Goal: Feedback & Contribution: Submit feedback/report problem

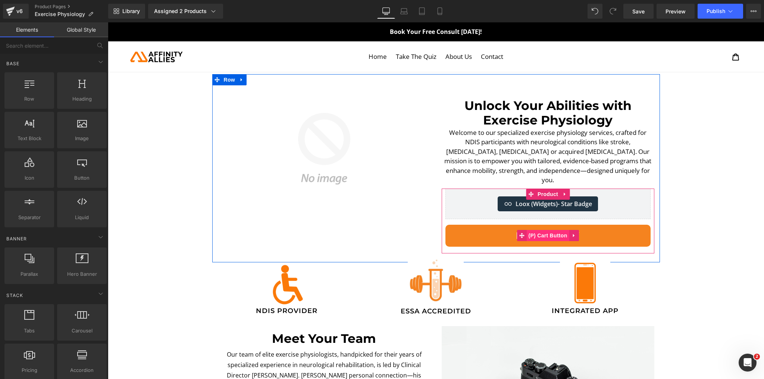
click at [535, 230] on span "(P) Cart Button" at bounding box center [547, 235] width 43 height 11
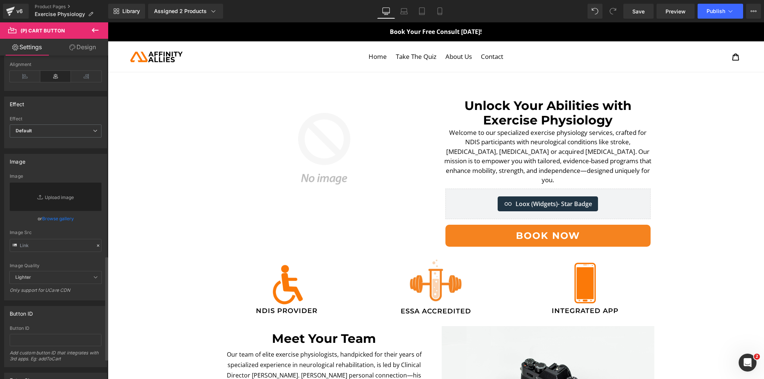
scroll to position [626, 0]
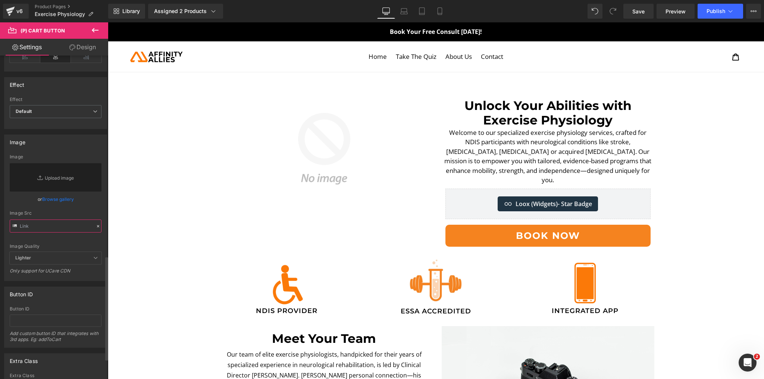
click at [48, 228] on input "text" at bounding box center [56, 226] width 92 height 13
paste input "[URL][DOMAIN_NAME]"
type input "[URL][DOMAIN_NAME]"
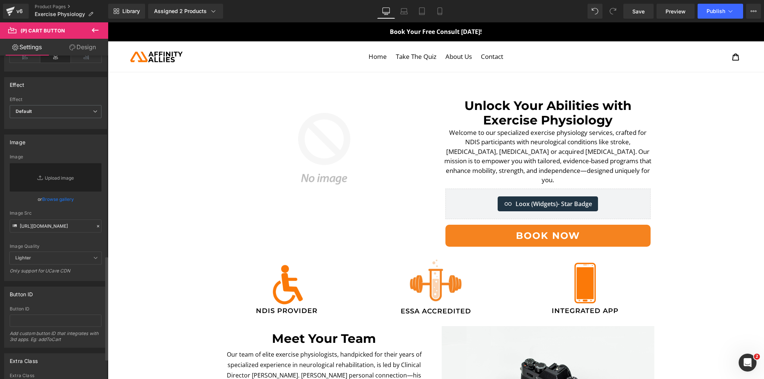
click at [54, 240] on div "Image Quality Lighter Lightest Lighter Lighter Lightest Only support for UCare …" at bounding box center [56, 203] width 92 height 98
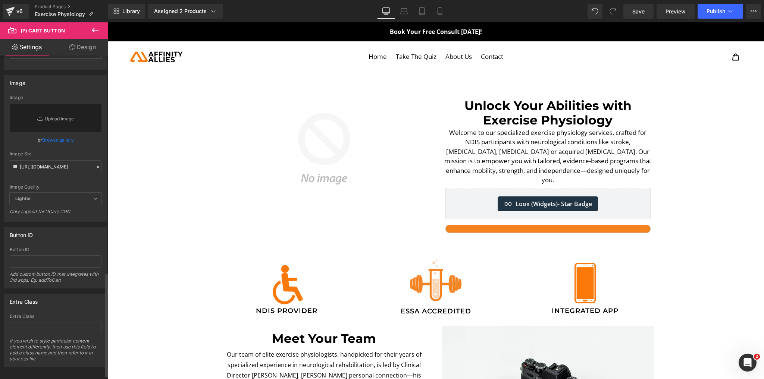
scroll to position [690, 0]
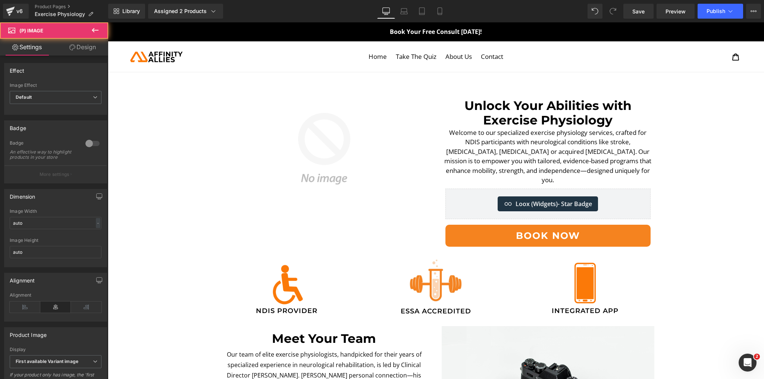
click at [322, 245] on img at bounding box center [323, 148] width 205 height 205
click at [650, 12] on link "Save" at bounding box center [638, 11] width 30 height 15
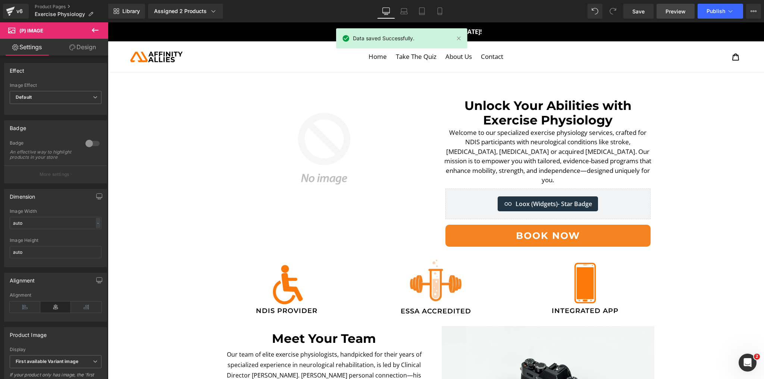
click at [670, 11] on span "Preview" at bounding box center [675, 11] width 20 height 8
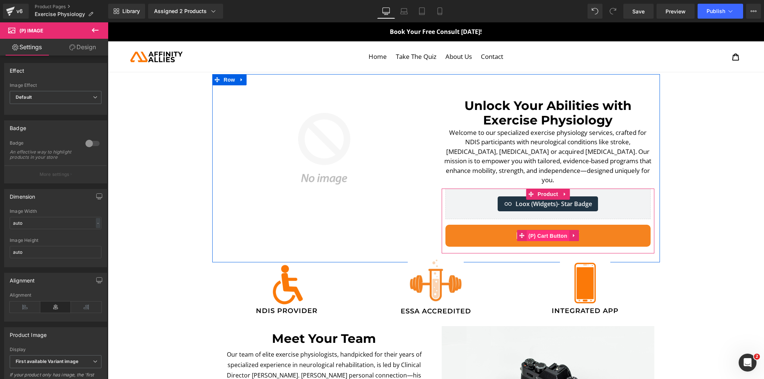
click at [538, 230] on span "(P) Cart Button" at bounding box center [547, 235] width 43 height 11
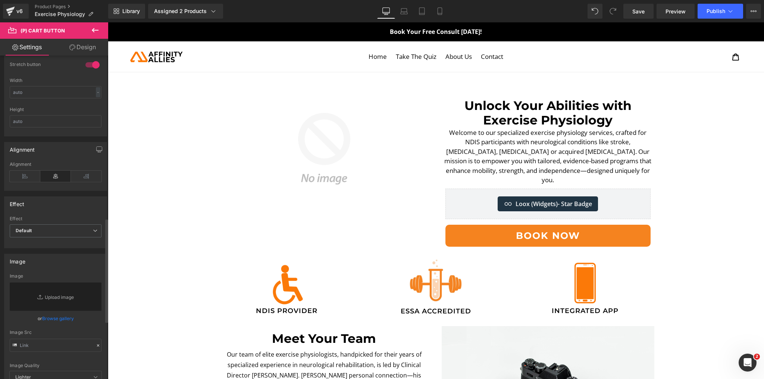
scroll to position [626, 0]
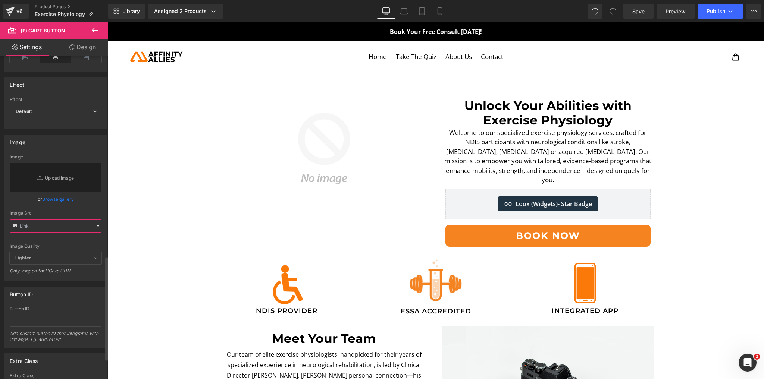
click at [40, 223] on input "text" at bounding box center [56, 226] width 92 height 13
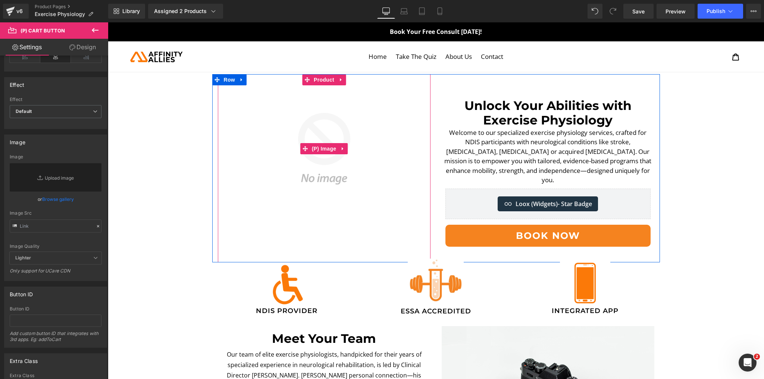
click at [222, 213] on img at bounding box center [323, 148] width 205 height 205
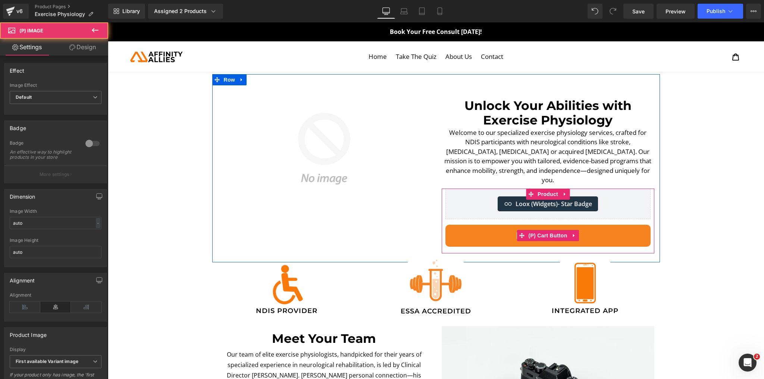
click at [555, 230] on span "(P) Cart Button" at bounding box center [547, 235] width 43 height 11
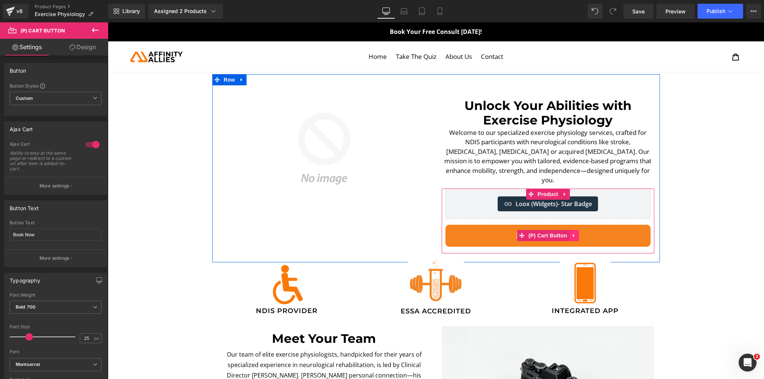
click at [572, 234] on icon at bounding box center [572, 235] width 1 height 3
click at [574, 230] on link at bounding box center [579, 235] width 10 height 11
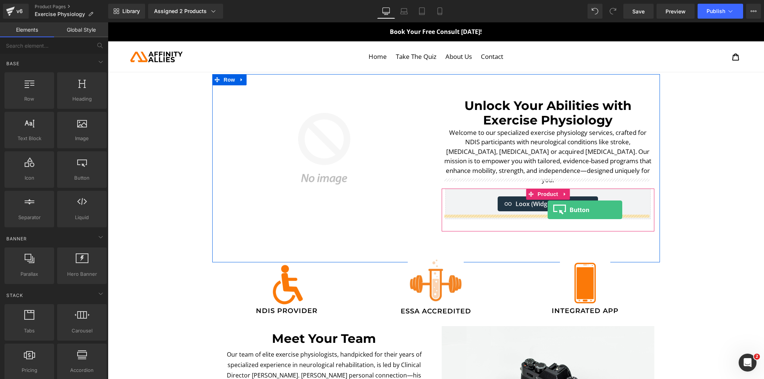
drag, startPoint x: 205, startPoint y: 186, endPoint x: 547, endPoint y: 210, distance: 343.1
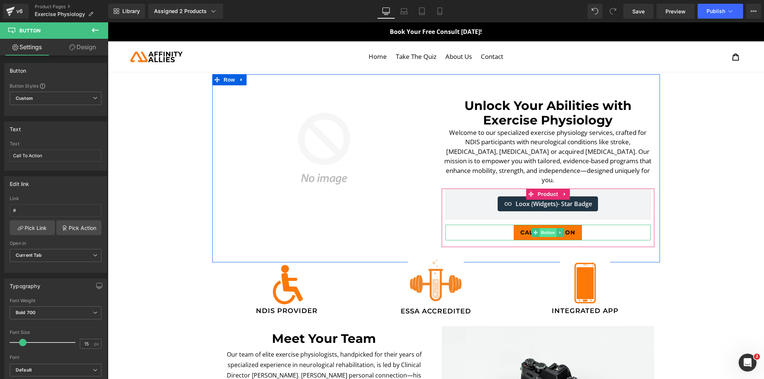
click at [544, 228] on span "Button" at bounding box center [547, 232] width 17 height 9
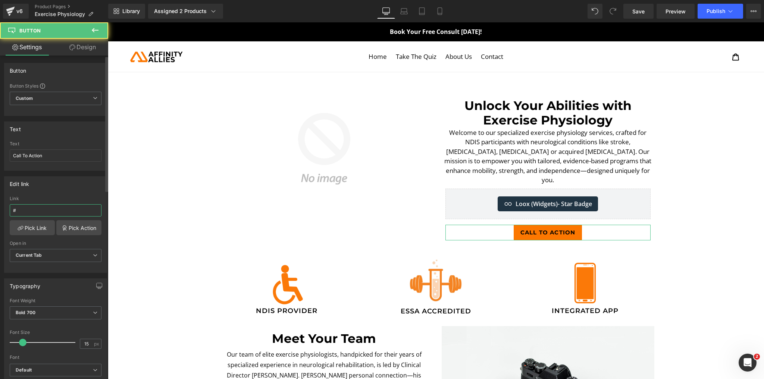
click at [60, 212] on input "#" at bounding box center [56, 210] width 92 height 12
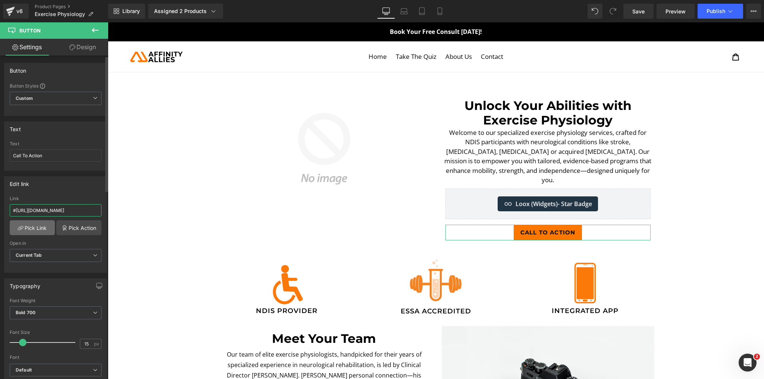
type input "#[URL][DOMAIN_NAME]"
click at [43, 226] on link "Pick Link" at bounding box center [32, 227] width 45 height 15
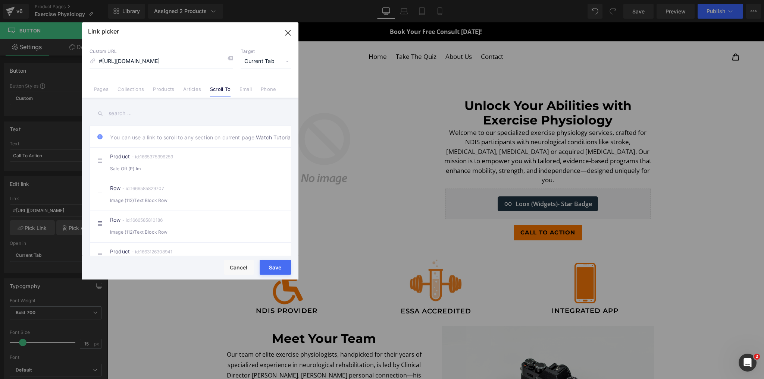
click at [277, 268] on button "Save" at bounding box center [275, 267] width 31 height 15
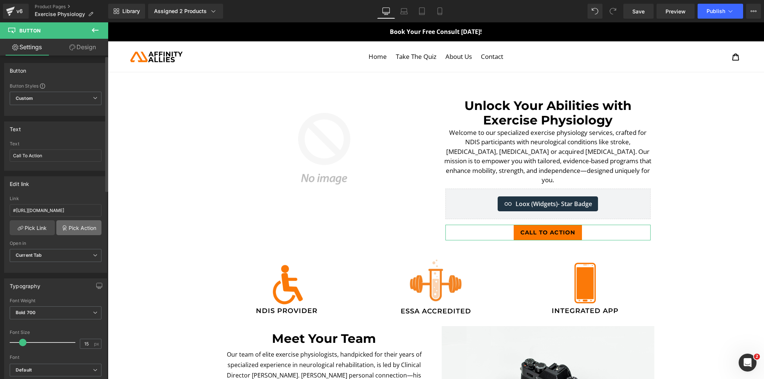
click at [82, 233] on link "Pick Action" at bounding box center [78, 227] width 45 height 15
click at [72, 205] on div "Edit link # Link #[URL][DOMAIN_NAME] Pick Link Pick Action Current Tab New Tab …" at bounding box center [55, 222] width 111 height 102
click at [57, 255] on span "Current Tab" at bounding box center [56, 255] width 92 height 13
click at [57, 255] on span "Current Tab" at bounding box center [54, 255] width 89 height 13
click at [57, 255] on span "Current Tab" at bounding box center [56, 255] width 92 height 13
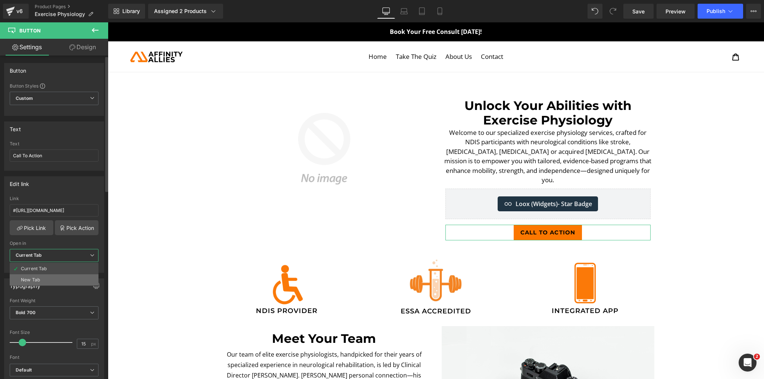
click at [44, 279] on li "New Tab" at bounding box center [54, 279] width 89 height 11
click at [54, 257] on span "New Tab" at bounding box center [56, 255] width 92 height 13
click at [37, 270] on div "Current Tab" at bounding box center [34, 268] width 26 height 5
click at [644, 6] on link "Save" at bounding box center [638, 11] width 30 height 15
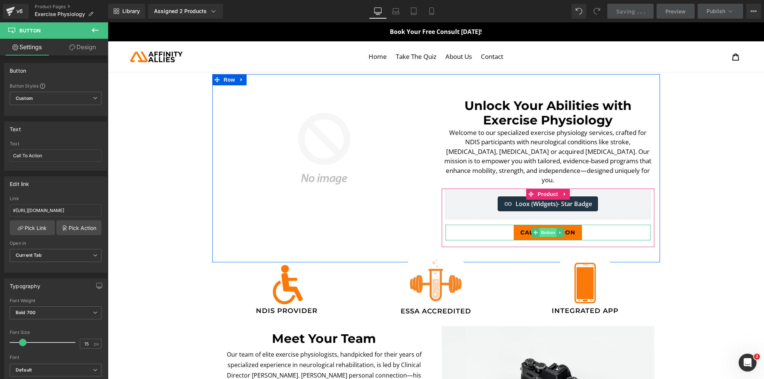
click at [547, 228] on span "Button" at bounding box center [547, 232] width 17 height 9
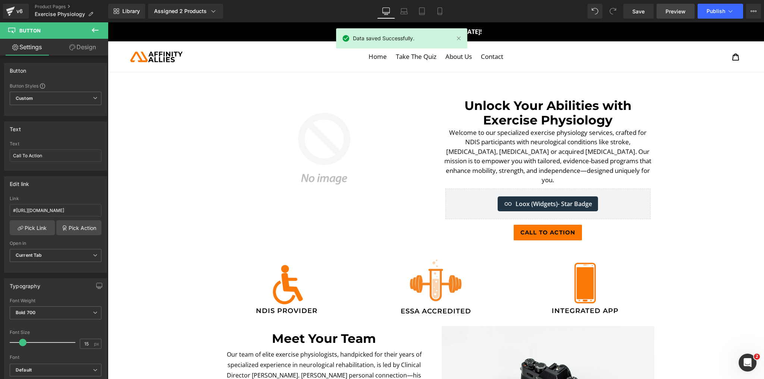
click at [670, 9] on span "Preview" at bounding box center [675, 11] width 20 height 8
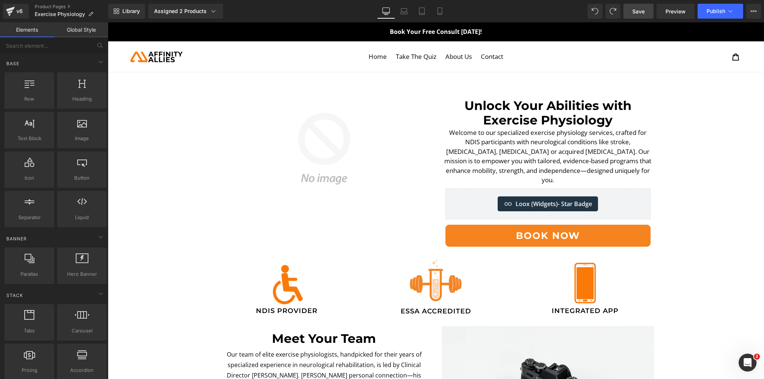
click at [635, 12] on span "Save" at bounding box center [638, 11] width 12 height 8
click at [746, 358] on icon "Open Intercom Messenger" at bounding box center [746, 362] width 12 height 12
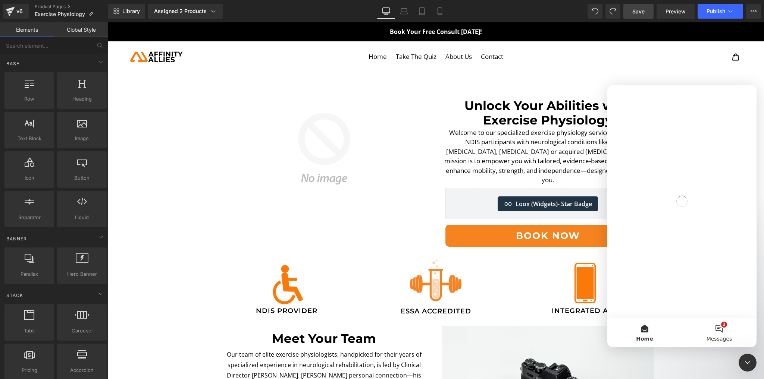
click at [709, 331] on button "2 Messages" at bounding box center [719, 333] width 75 height 30
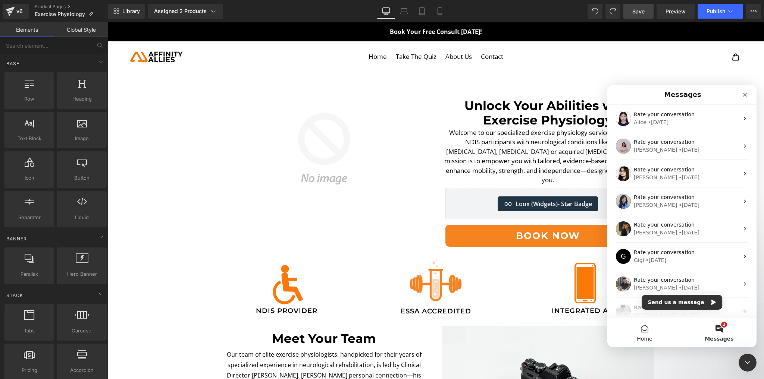
click at [653, 328] on button "Home" at bounding box center [644, 333] width 75 height 30
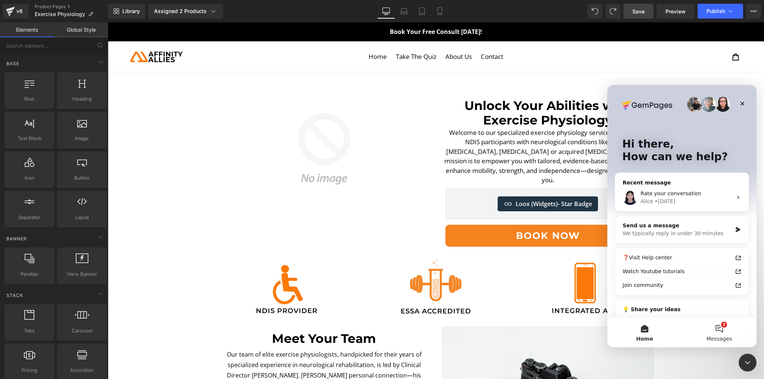
click at [714, 336] on span "Messages" at bounding box center [719, 338] width 26 height 5
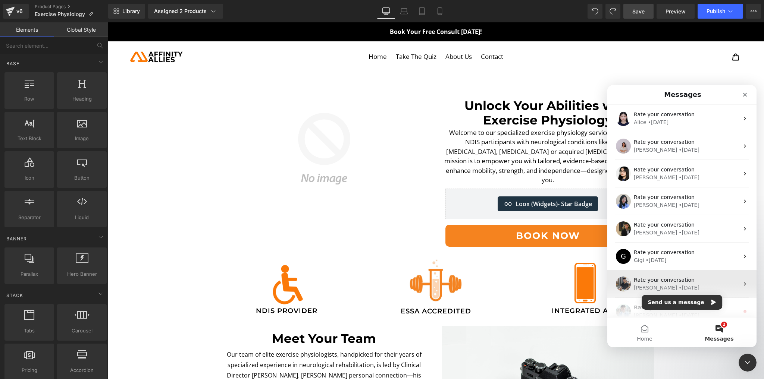
click at [686, 294] on div "Rate your conversation [PERSON_NAME] • [DATE]" at bounding box center [681, 284] width 149 height 28
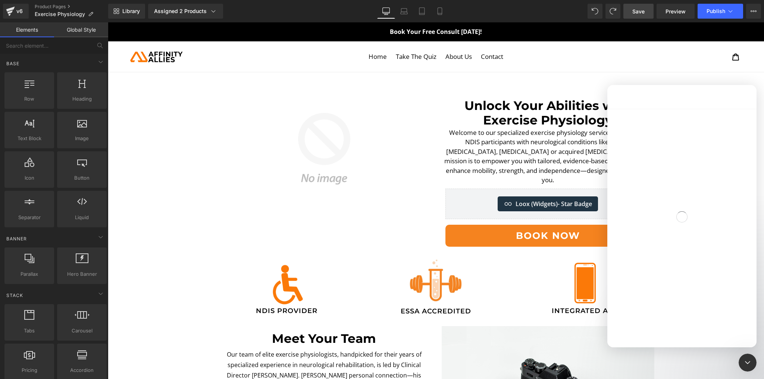
scroll to position [792, 0]
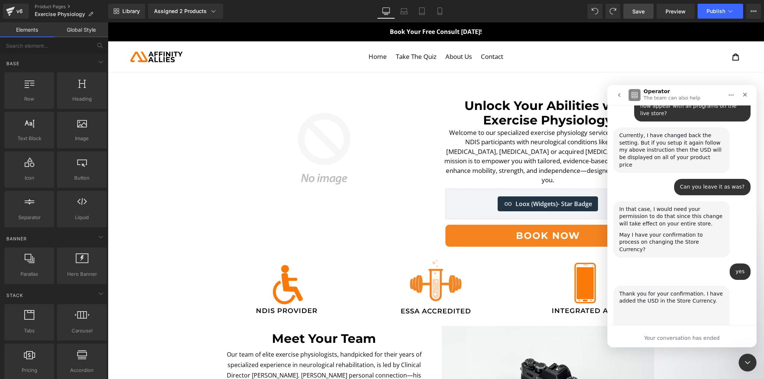
click at [623, 94] on button "go back" at bounding box center [619, 95] width 14 height 14
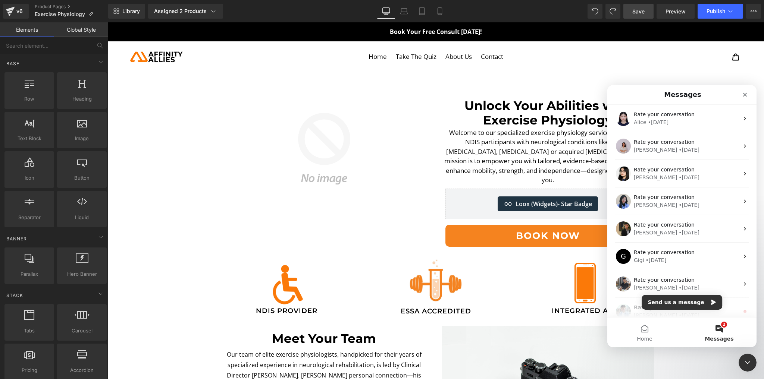
click at [710, 320] on button "2 Messages" at bounding box center [719, 333] width 75 height 30
click at [694, 297] on button "Send us a message" at bounding box center [681, 302] width 81 height 15
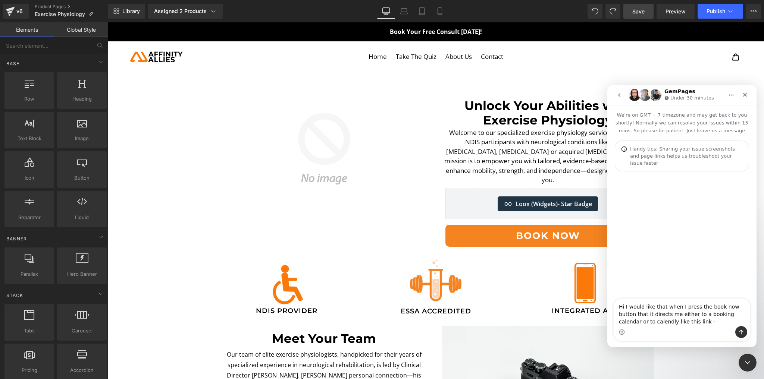
type textarea "Hi I would like that when I press the book now button that it directs me either…"
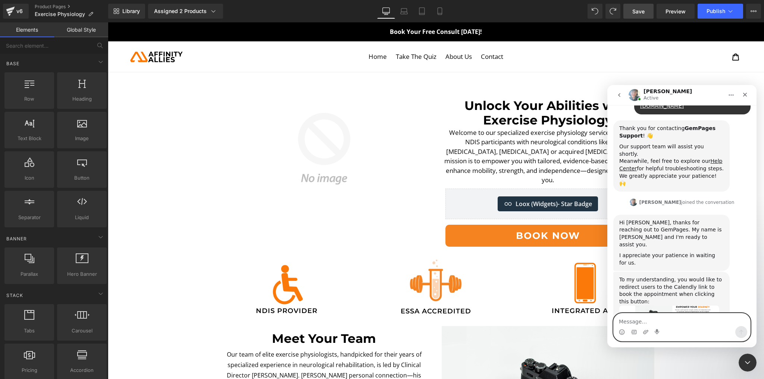
scroll to position [114, 0]
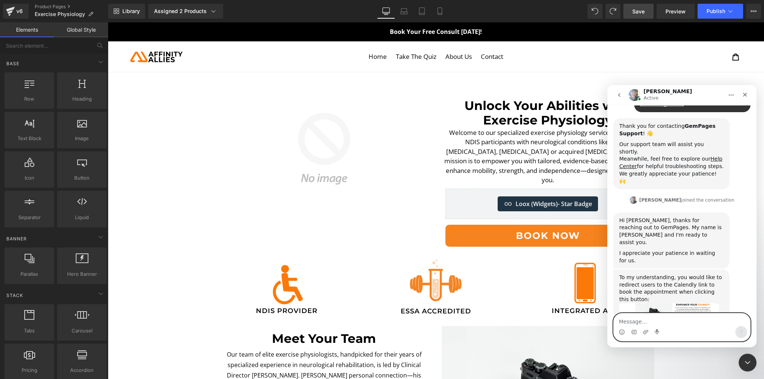
click at [667, 317] on textarea "Message…" at bounding box center [681, 320] width 136 height 13
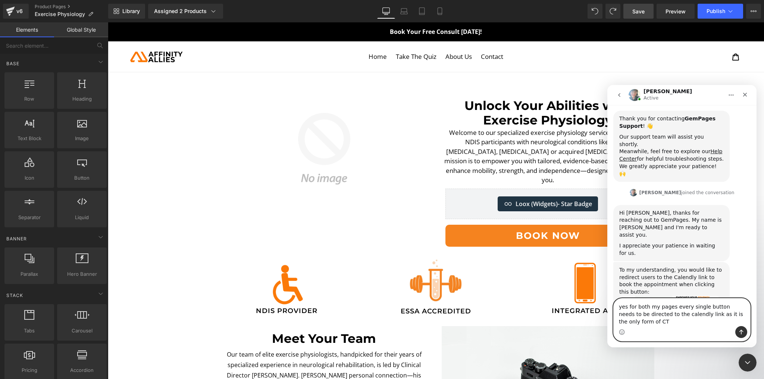
type textarea "yes for both my pages every single button needs to be directed to the calendly …"
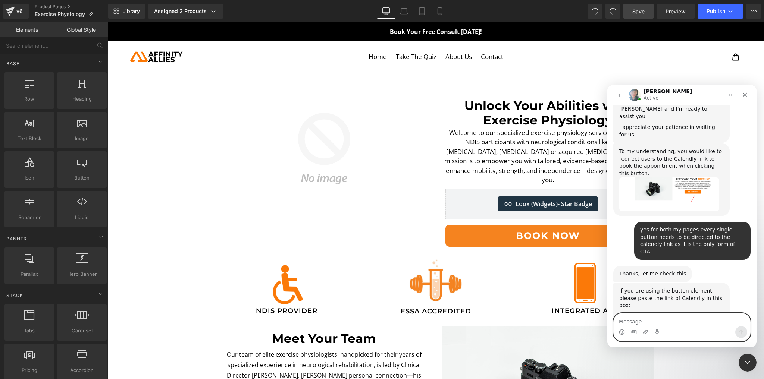
scroll to position [243, 0]
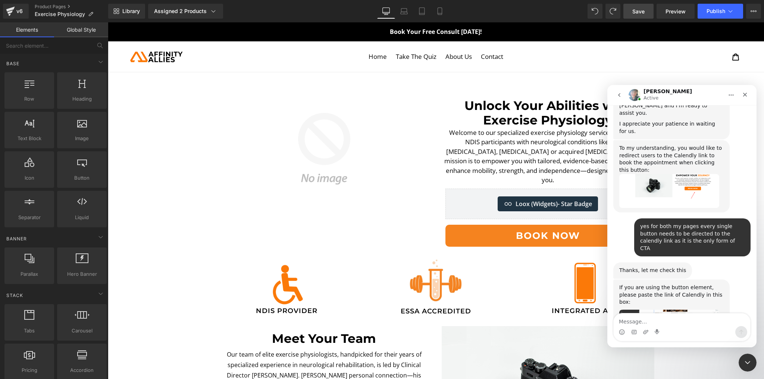
click at [676, 310] on img "Annie says…" at bounding box center [669, 323] width 100 height 27
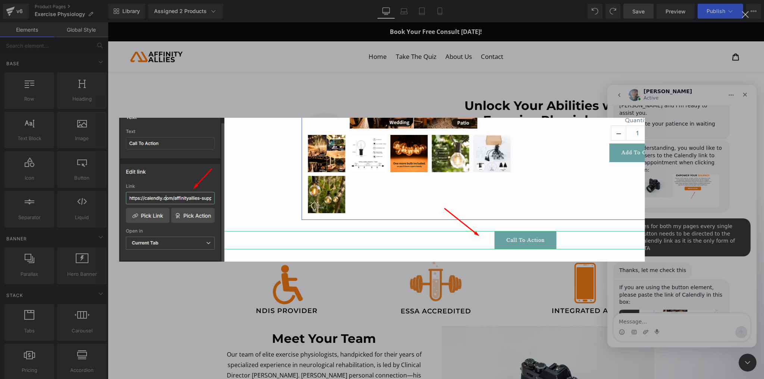
click at [710, 307] on div "Intercom messenger" at bounding box center [382, 189] width 764 height 379
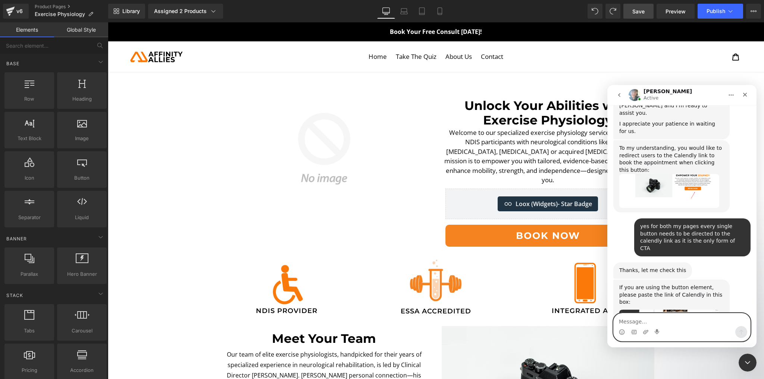
click at [684, 321] on textarea "Message…" at bounding box center [681, 320] width 136 height 13
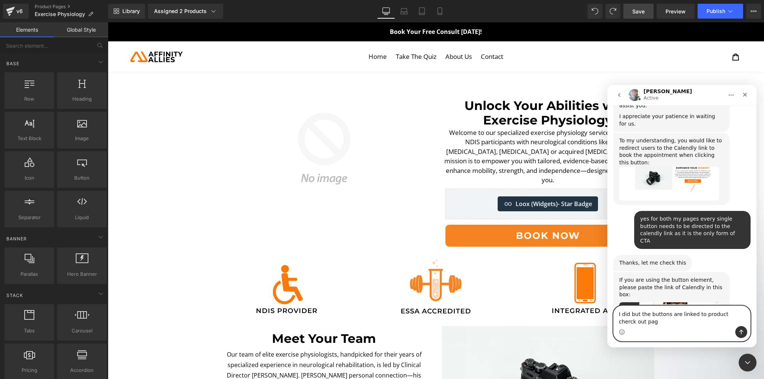
type textarea "I did but the buttons are linked to product cherck out page"
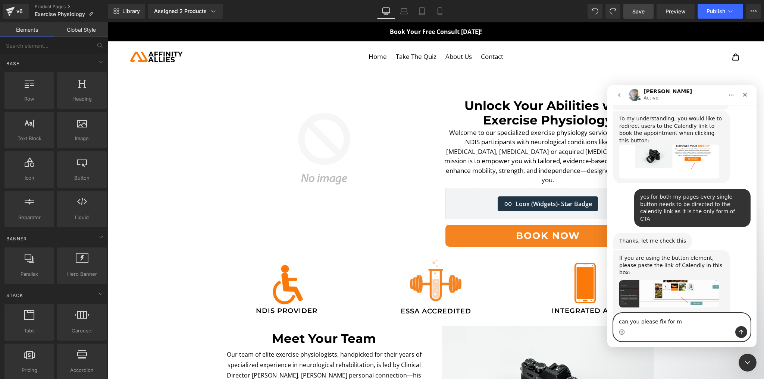
type textarea "can you please fix for me"
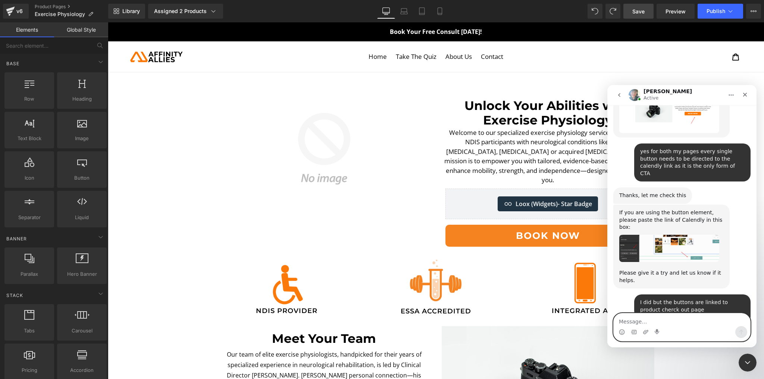
scroll to position [374, 0]
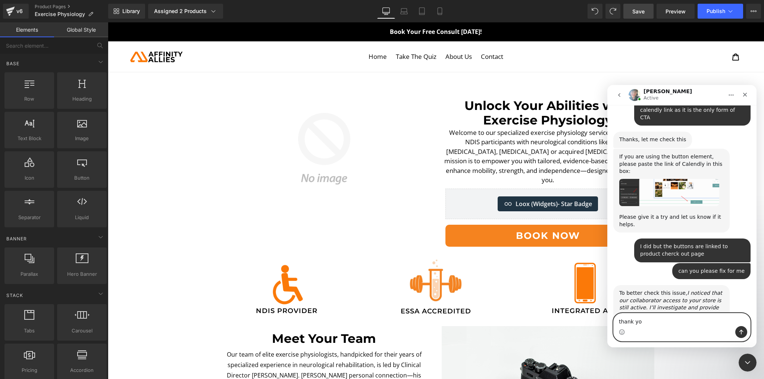
type textarea "thank you"
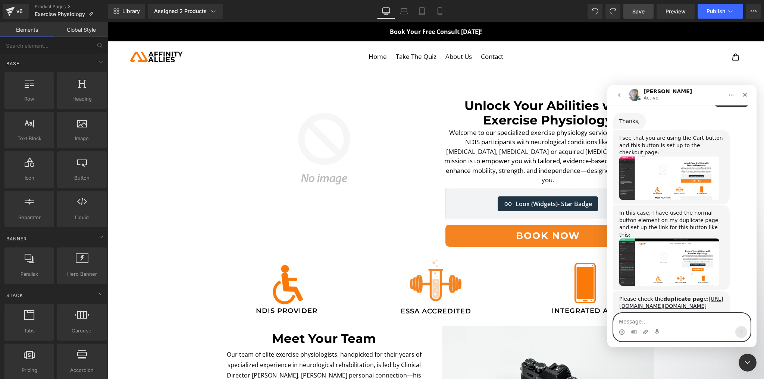
scroll to position [662, 0]
